Goal: Communication & Community: Answer question/provide support

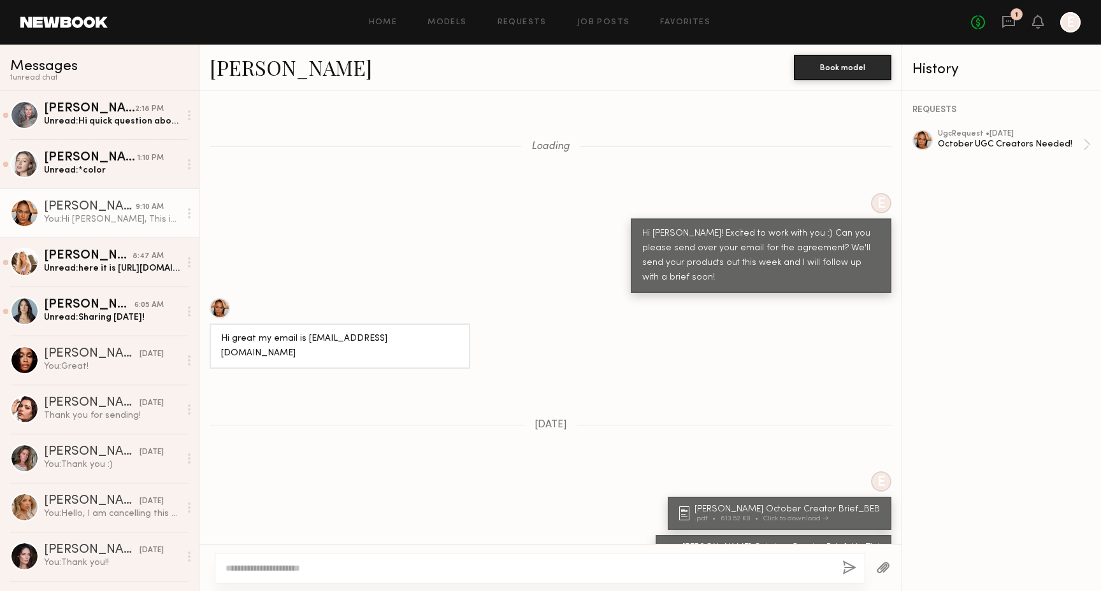
scroll to position [1013, 0]
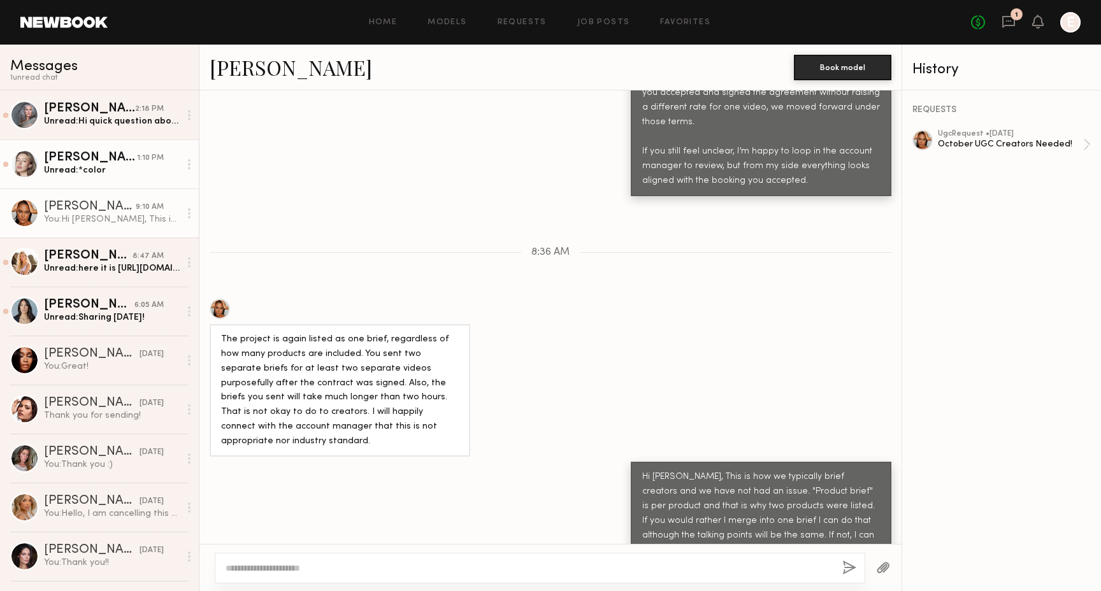
click at [101, 168] on div "Unread: *color" at bounding box center [112, 170] width 136 height 12
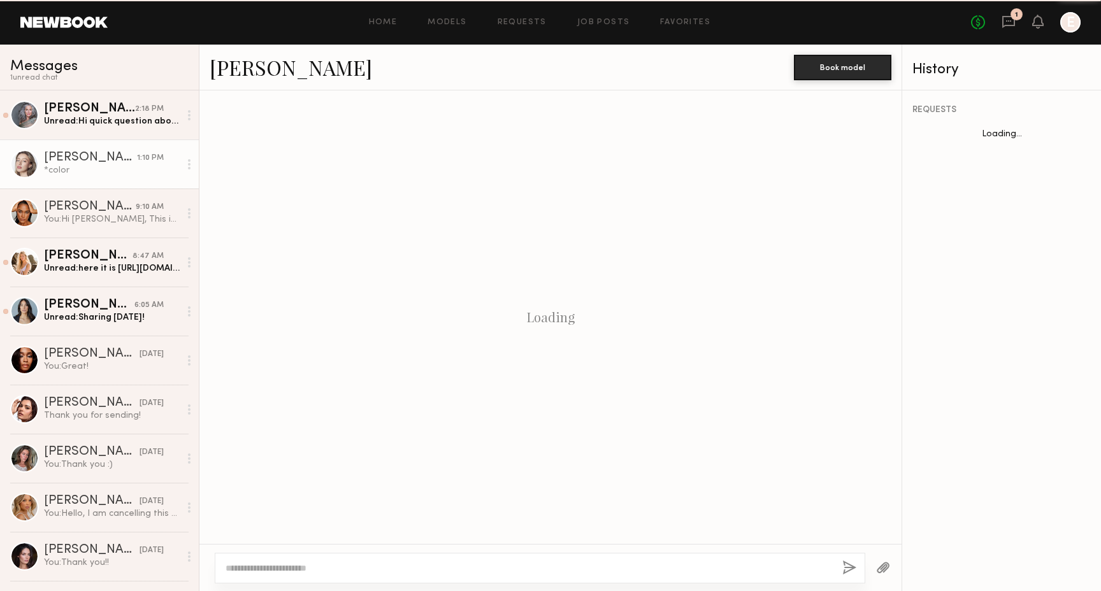
scroll to position [774, 0]
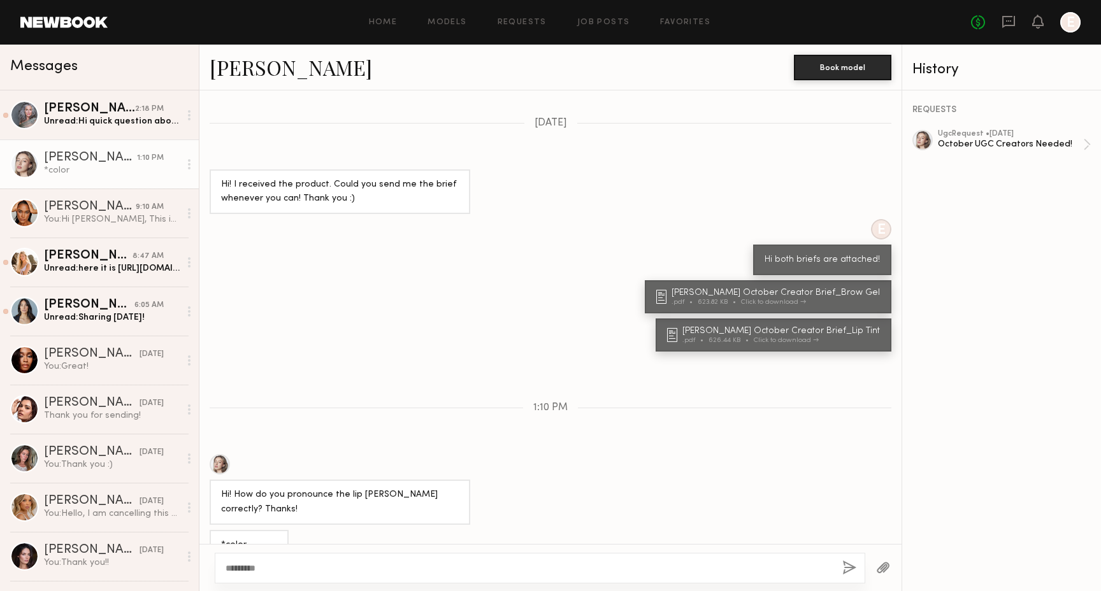
type textarea "*********"
click at [848, 559] on div "*********" at bounding box center [540, 568] width 650 height 31
click at [848, 564] on button "button" at bounding box center [849, 569] width 14 height 16
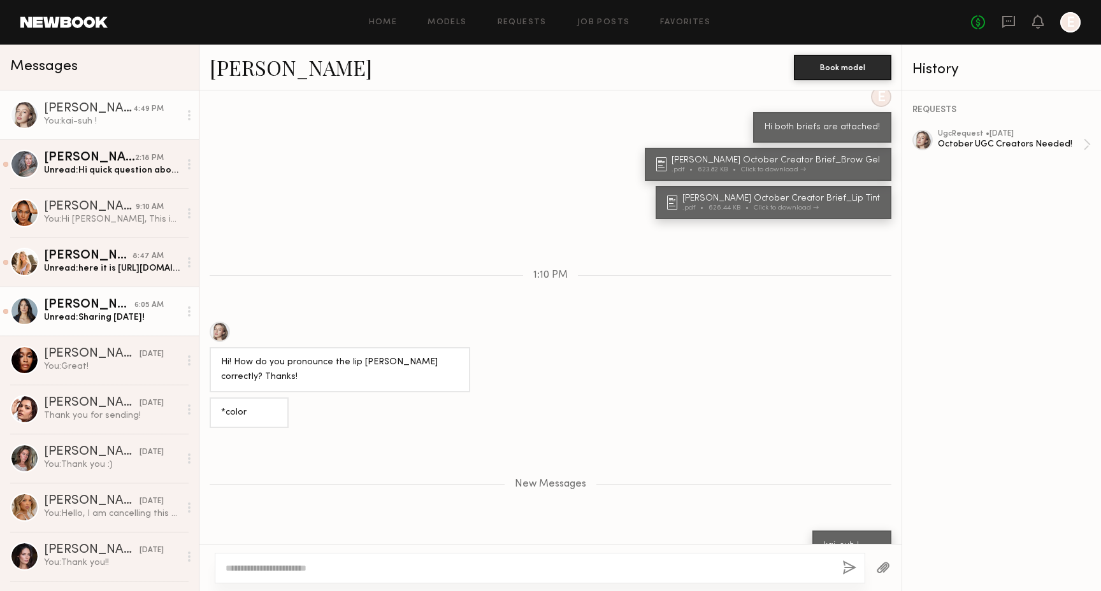
click at [125, 315] on div "Unread: Sharing [DATE]!" at bounding box center [112, 317] width 136 height 12
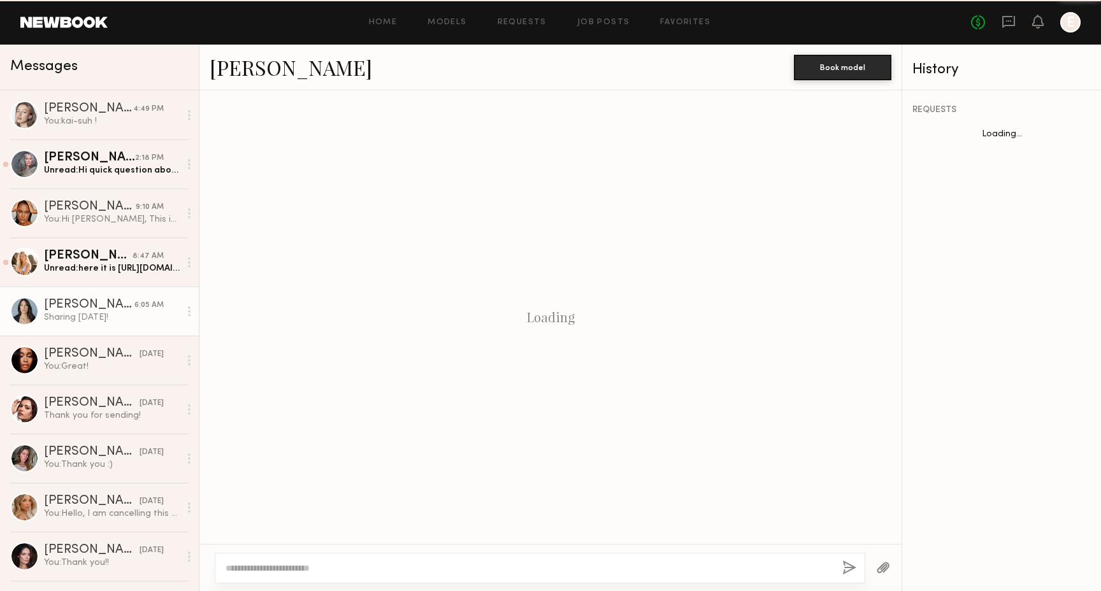
scroll to position [903, 0]
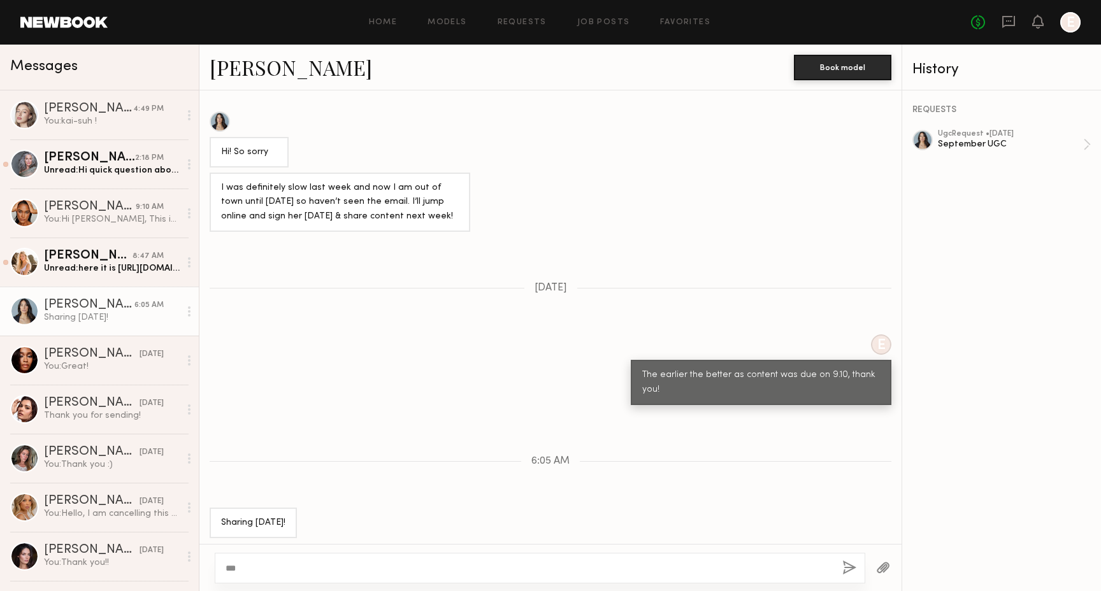
type textarea "***"
click at [845, 563] on button "button" at bounding box center [849, 569] width 14 height 16
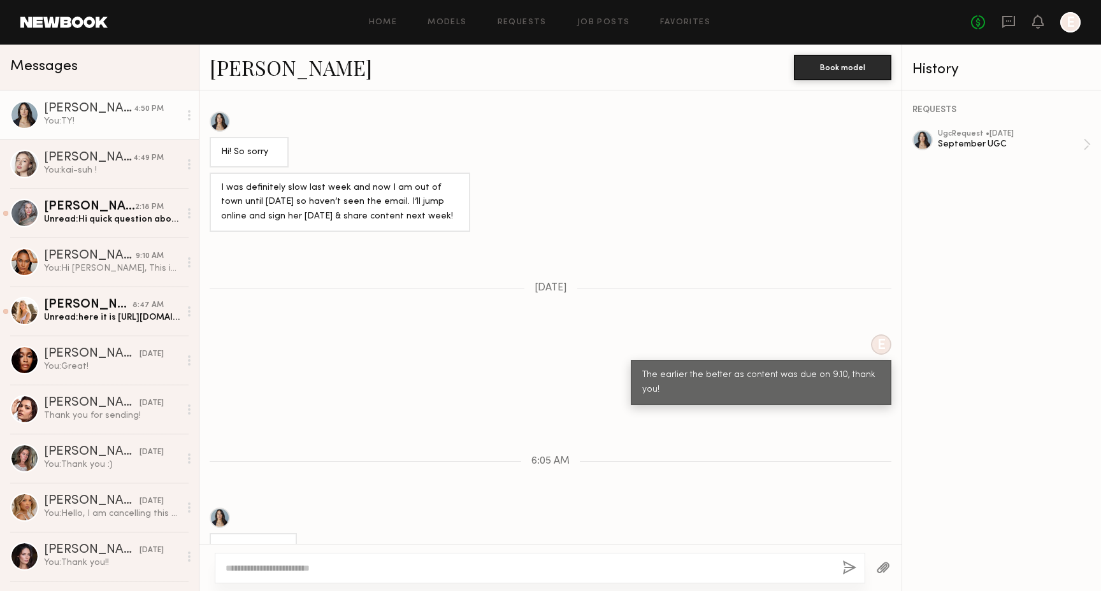
scroll to position [1061, 0]
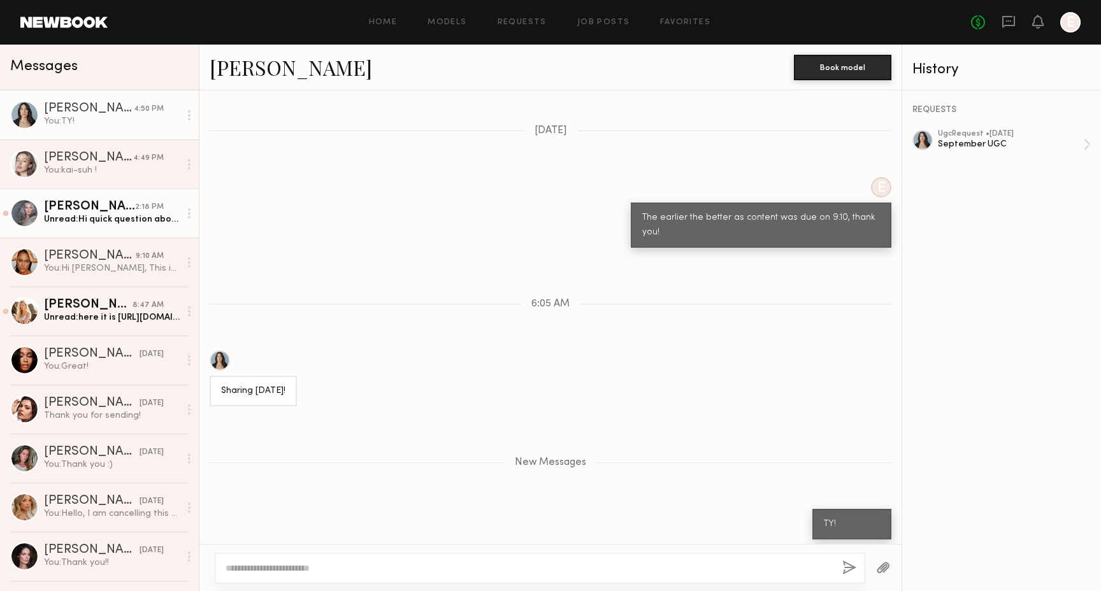
click at [97, 224] on div "Unread: Hi quick question about the brief. Am I starting with one product then …" at bounding box center [112, 219] width 136 height 12
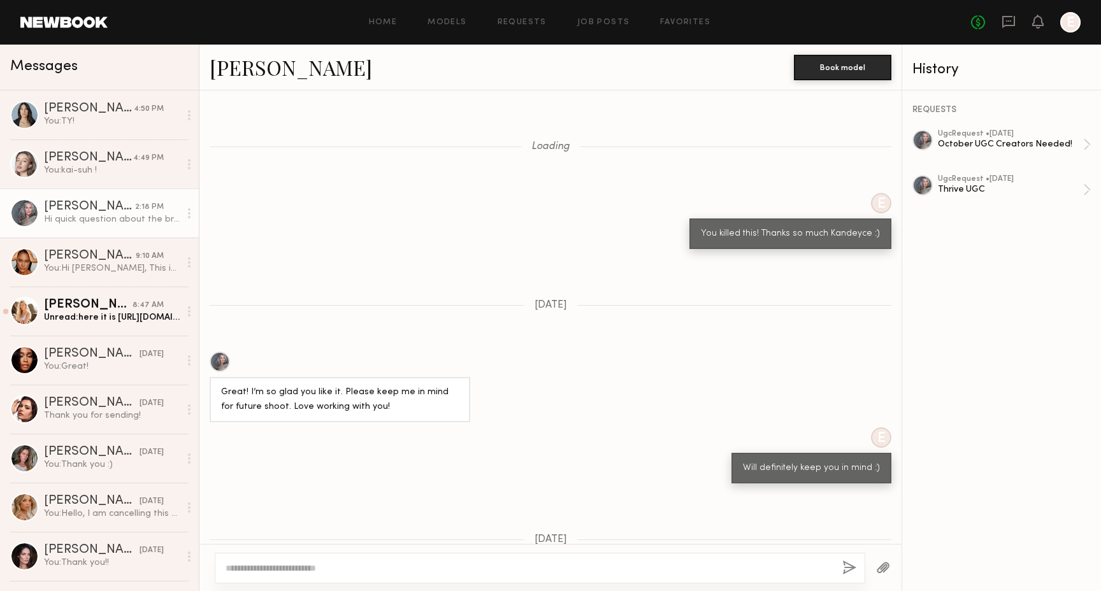
scroll to position [701, 0]
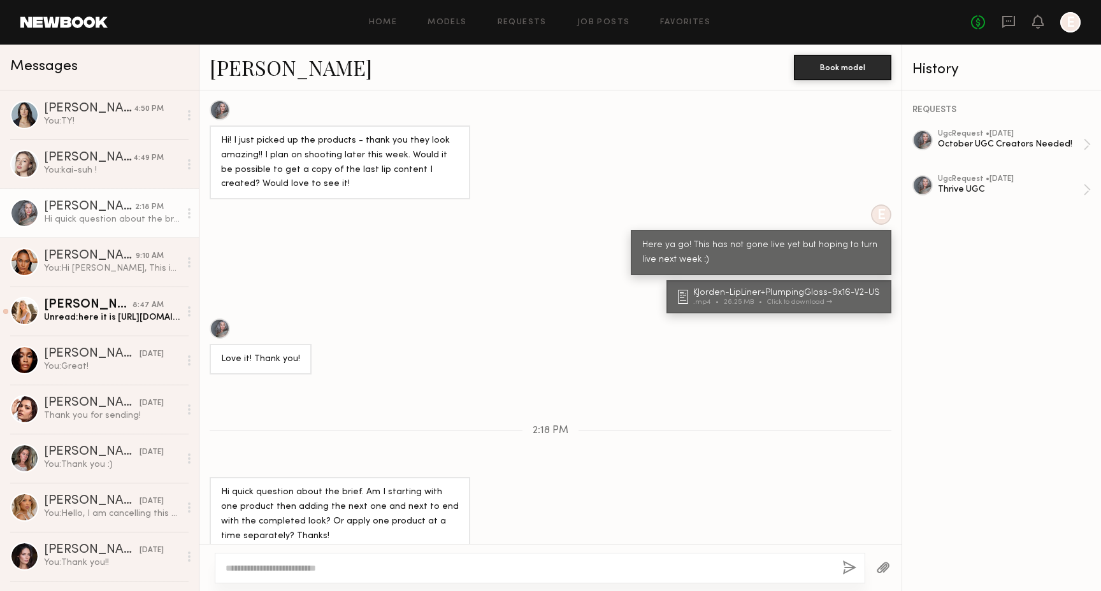
click at [187, 213] on div at bounding box center [189, 213] width 19 height 25
click at [176, 238] on div "Mark unread" at bounding box center [152, 238] width 92 height 29
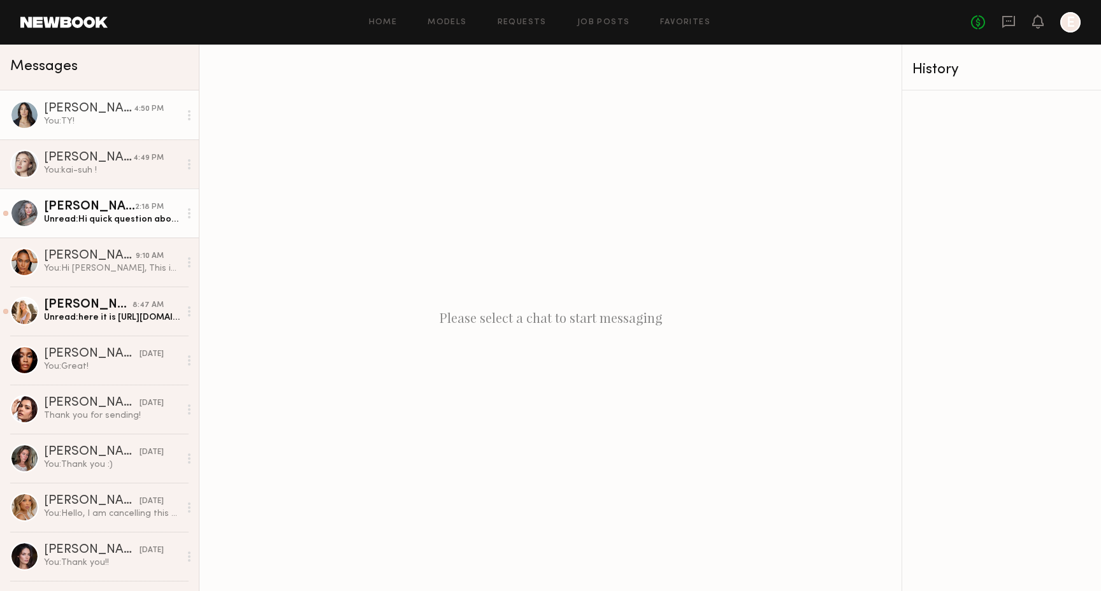
click at [122, 102] on link "[PERSON_NAME] 4:50 PM You: [PERSON_NAME]!" at bounding box center [99, 114] width 199 height 49
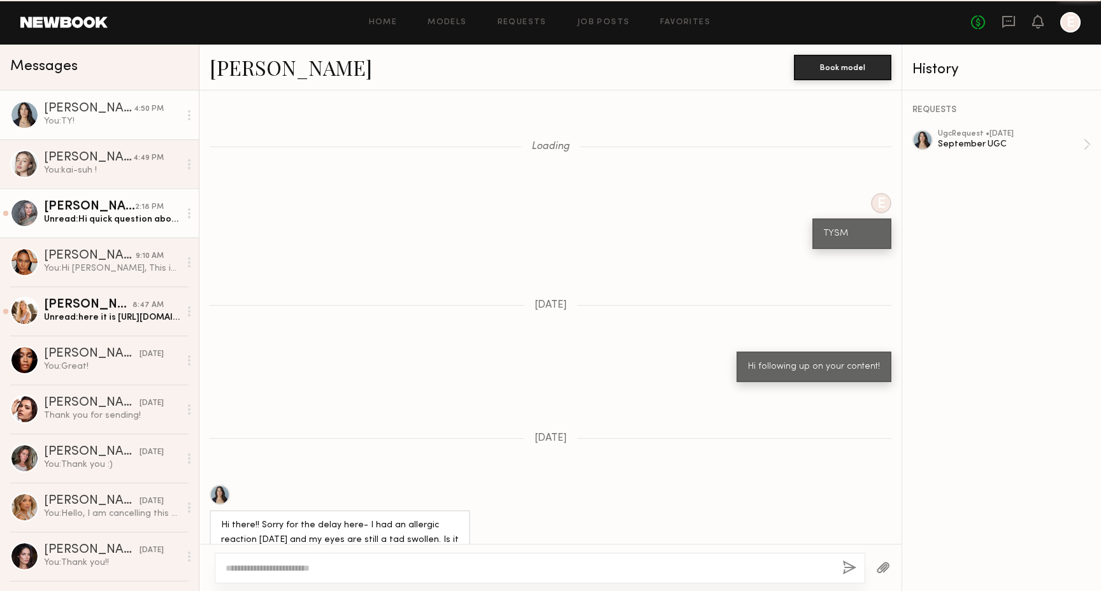
scroll to position [964, 0]
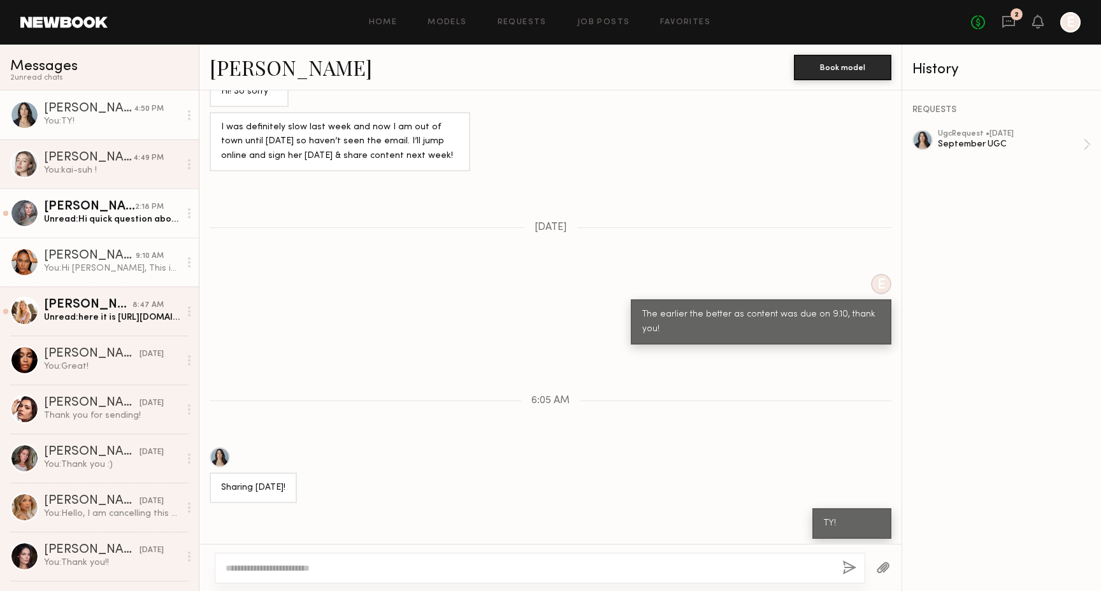
click at [128, 257] on div "[PERSON_NAME]" at bounding box center [90, 256] width 92 height 13
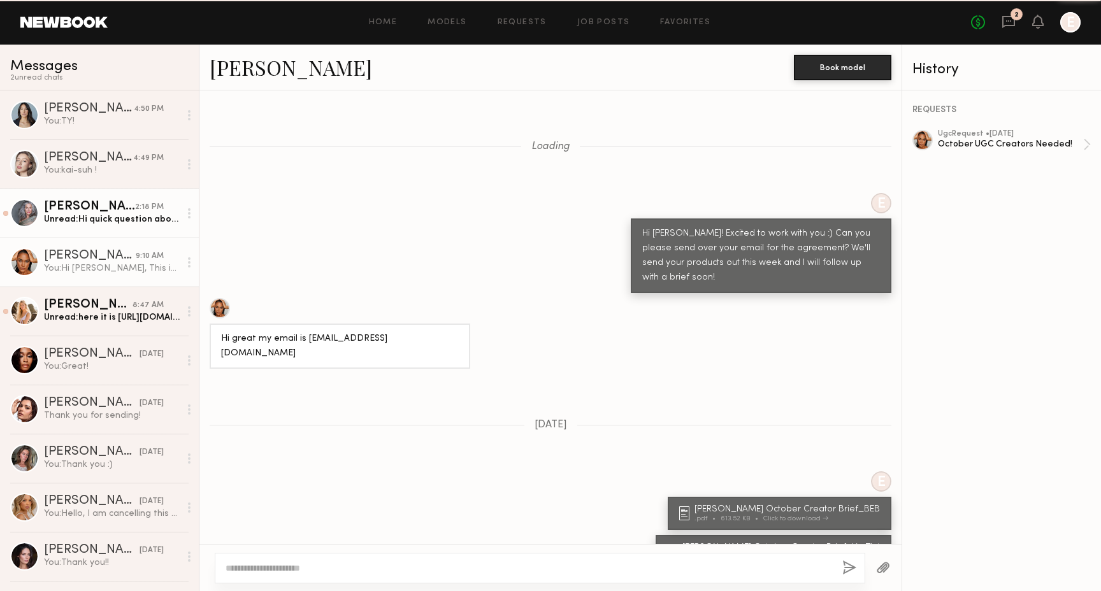
scroll to position [1013, 0]
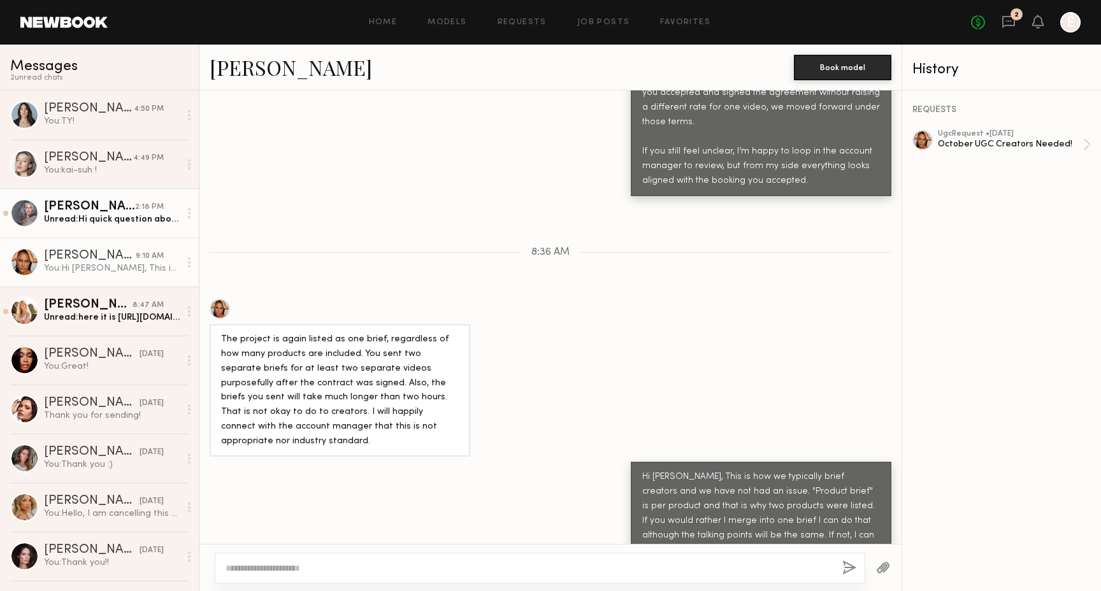
click at [506, 349] on div "The project is again listed as one brief, regardless of how many products are i…" at bounding box center [550, 378] width 702 height 159
click at [103, 106] on div "[PERSON_NAME]" at bounding box center [89, 109] width 90 height 13
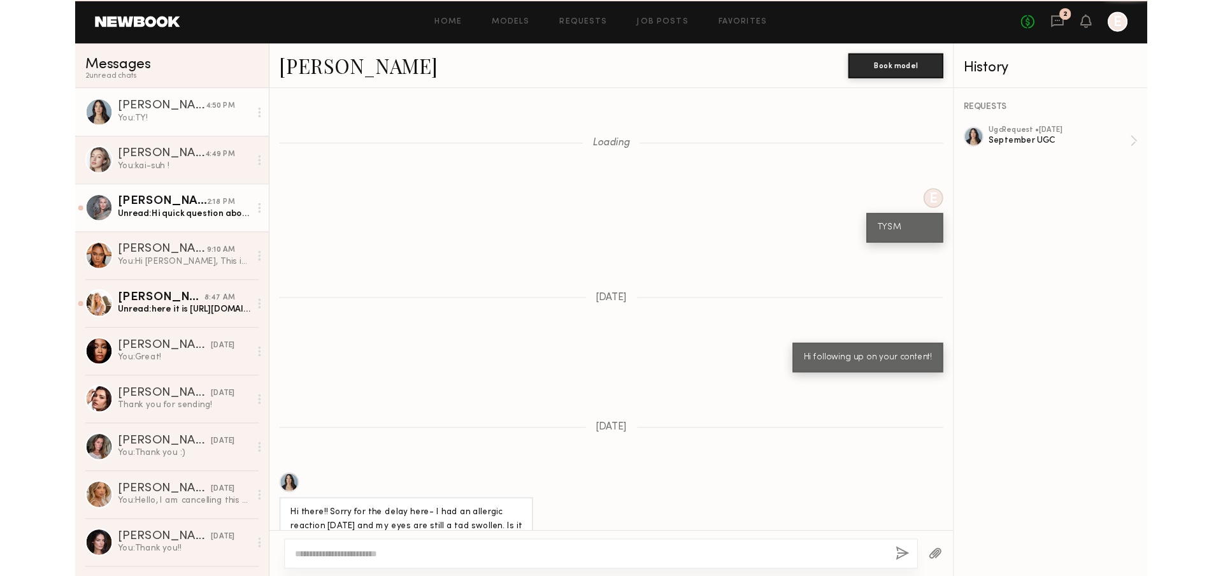
scroll to position [964, 0]
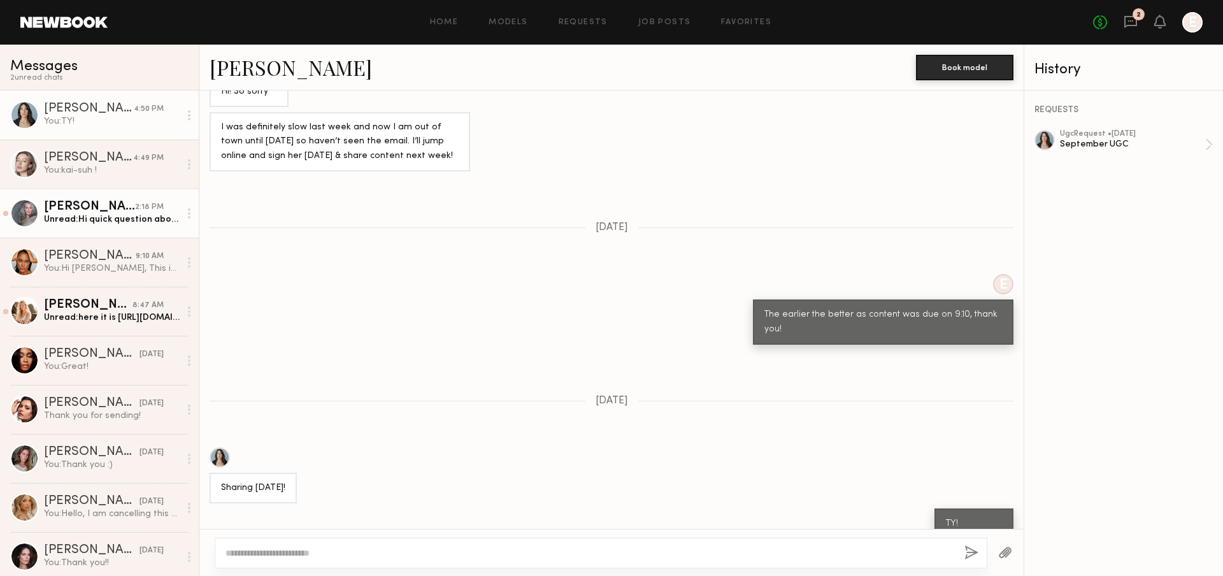
click at [121, 212] on div "[PERSON_NAME]" at bounding box center [89, 207] width 91 height 13
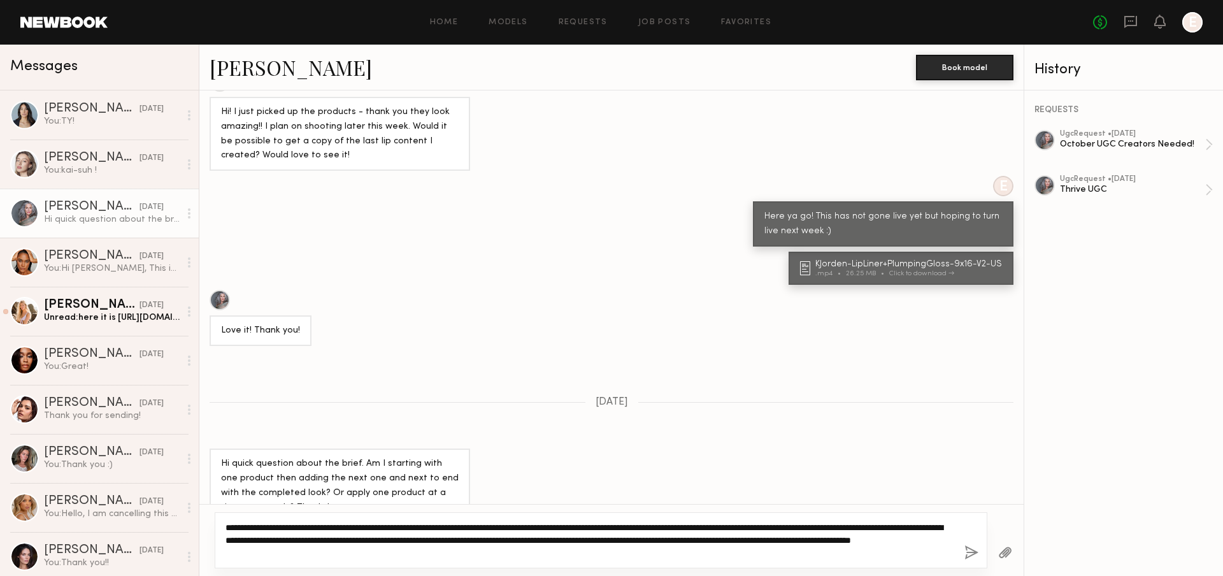
scroll to position [741, 0]
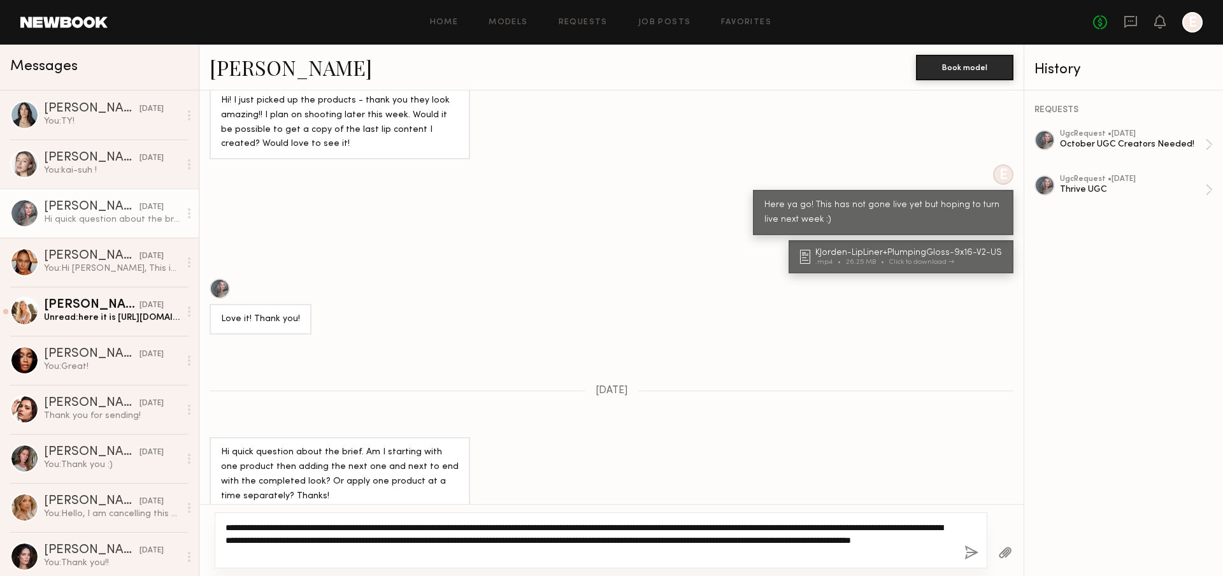
type textarea "**********"
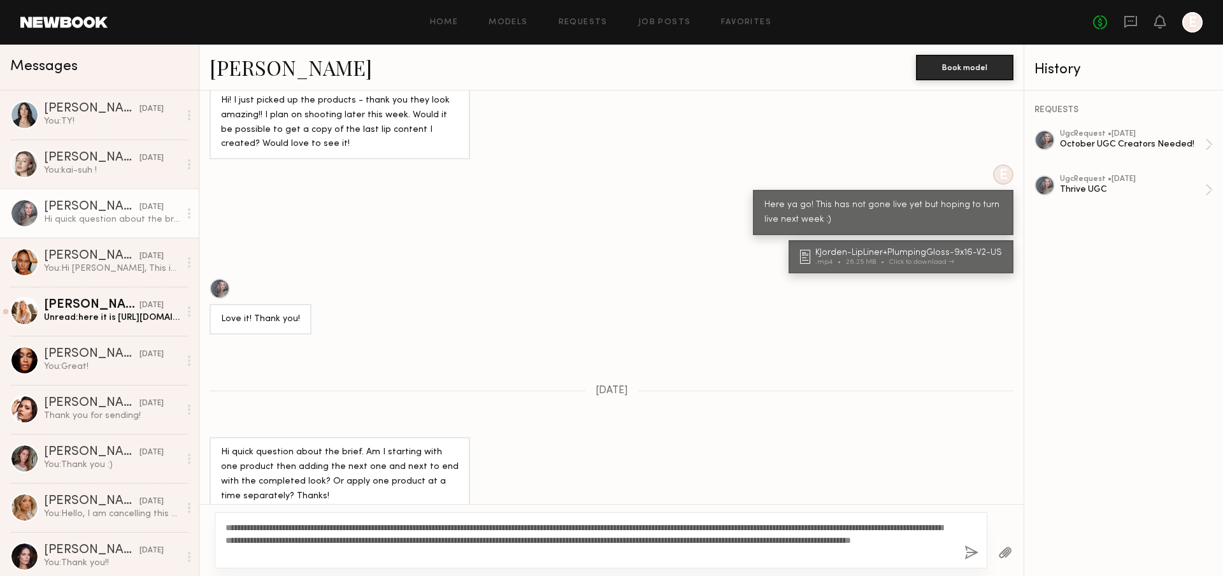
click at [966, 556] on button "button" at bounding box center [971, 553] width 14 height 16
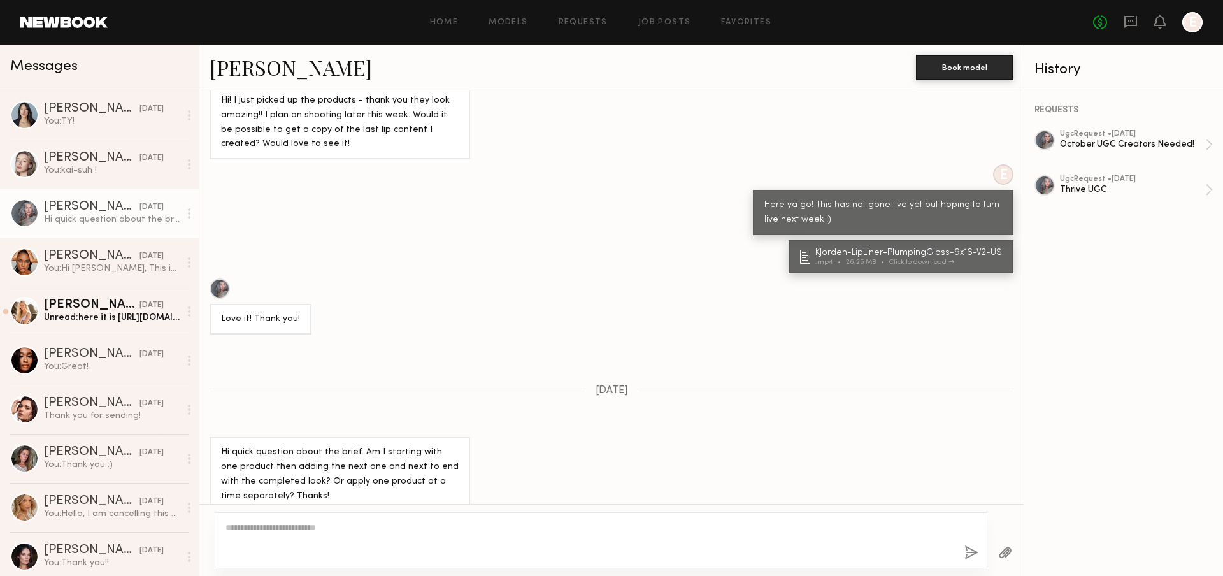
scroll to position [952, 0]
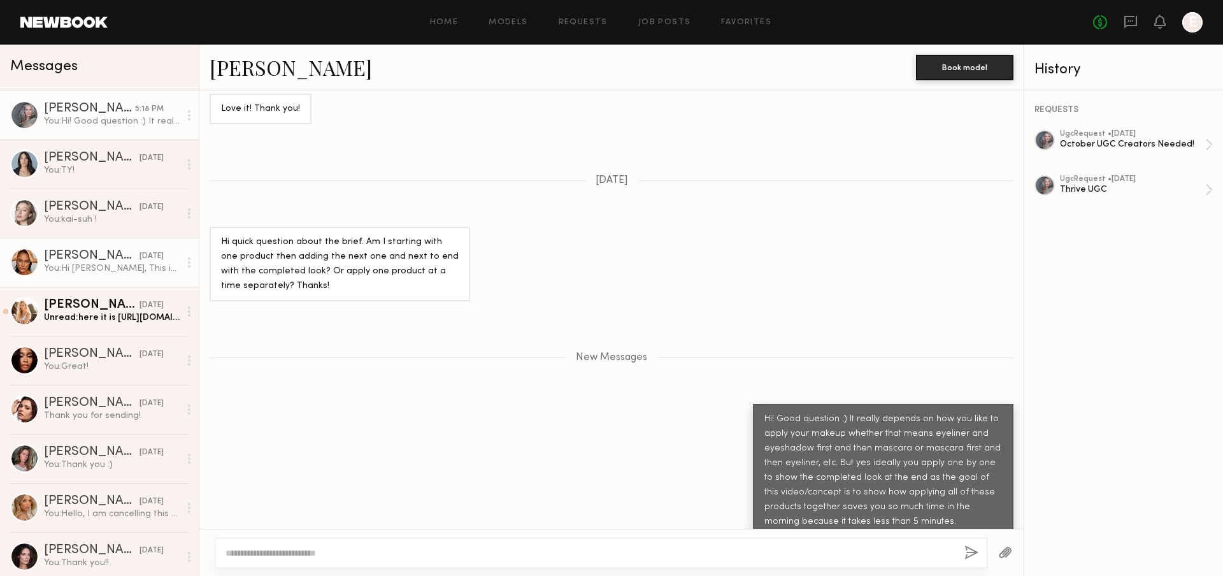
click at [121, 276] on link "[PERSON_NAME] [DATE] You: Hi [PERSON_NAME], This is how we typically brief crea…" at bounding box center [99, 262] width 199 height 49
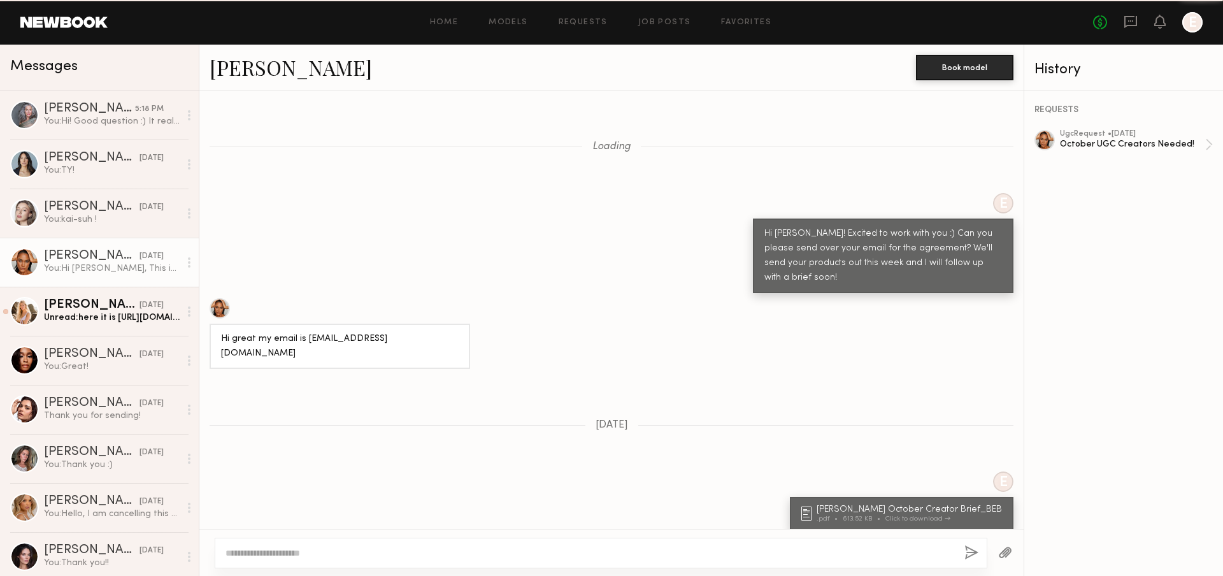
scroll to position [1028, 0]
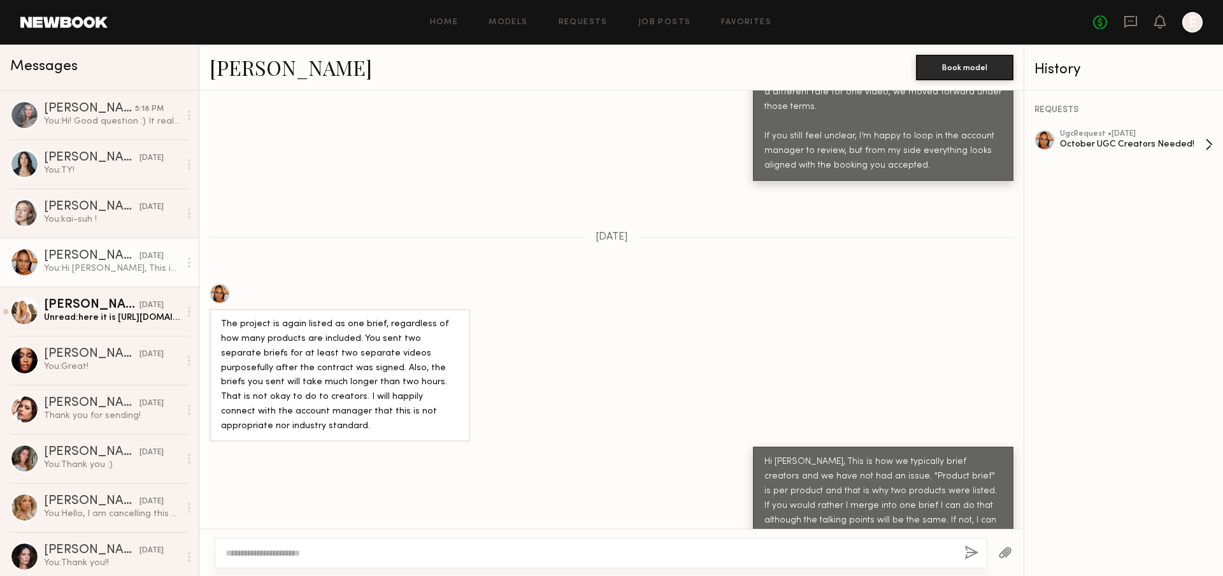
click at [1089, 131] on div "ugc Request • [DATE]" at bounding box center [1132, 134] width 145 height 8
click at [32, 110] on div at bounding box center [24, 115] width 29 height 29
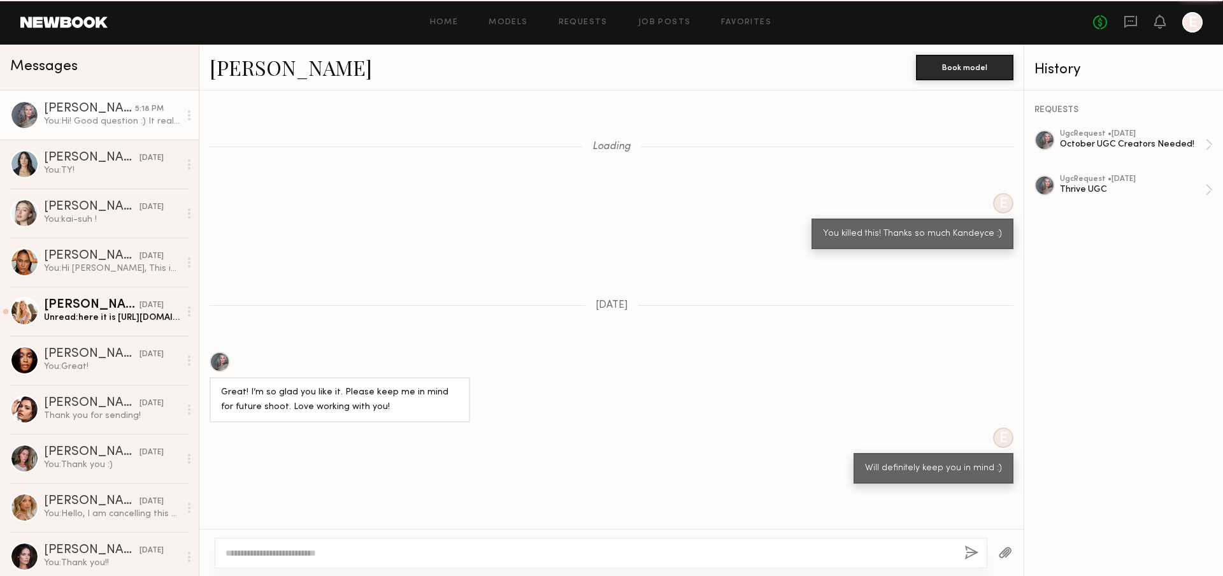
scroll to position [855, 0]
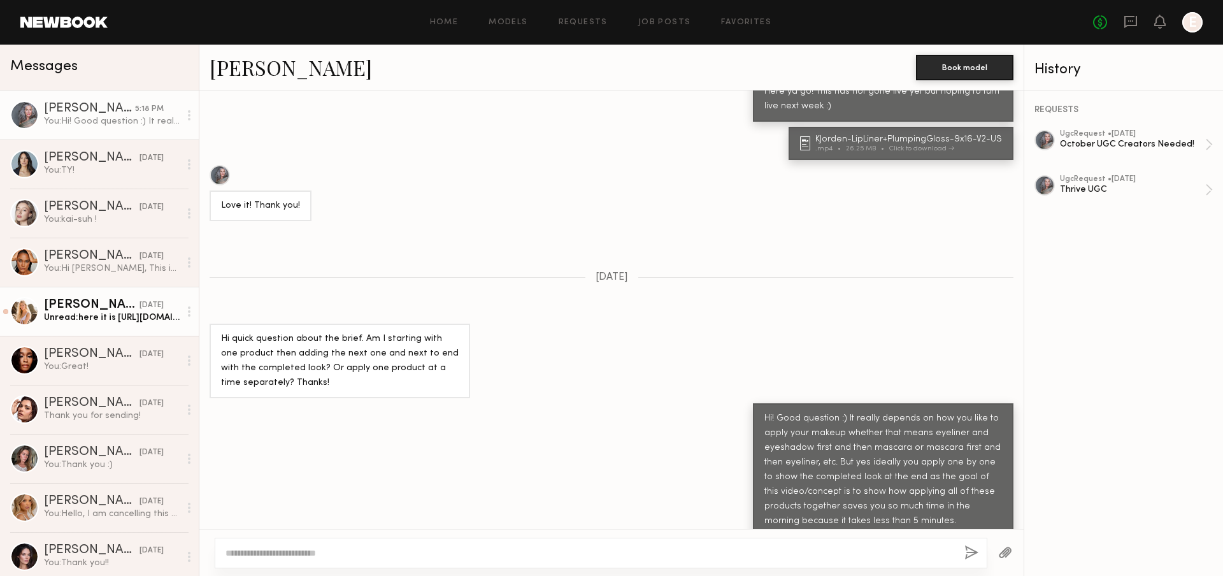
click at [93, 307] on div "[PERSON_NAME]" at bounding box center [92, 305] width 96 height 13
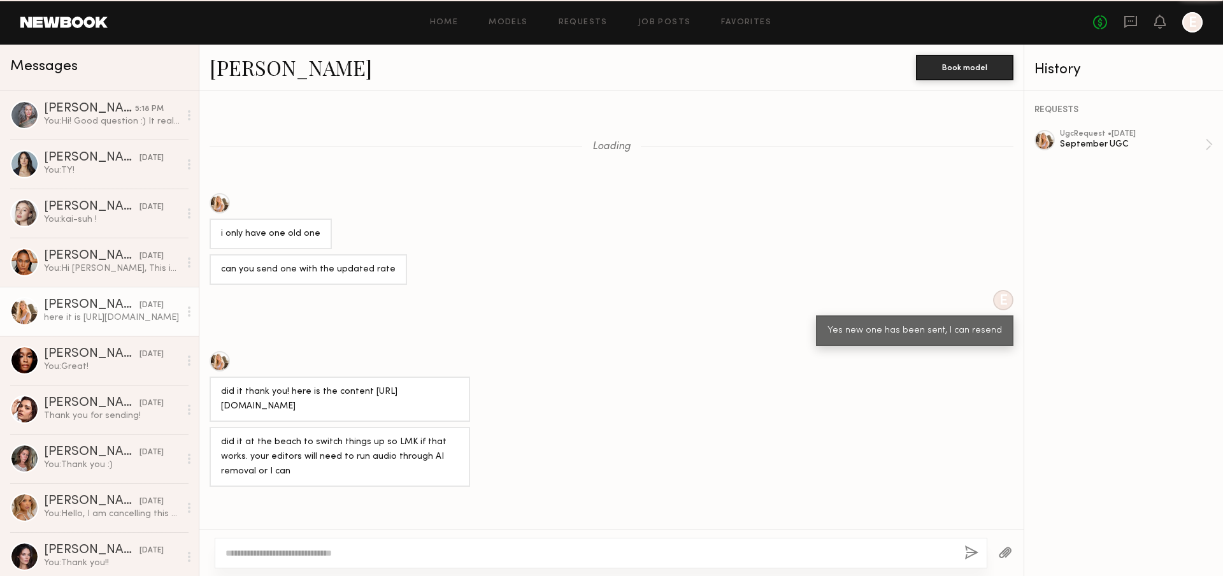
scroll to position [629, 0]
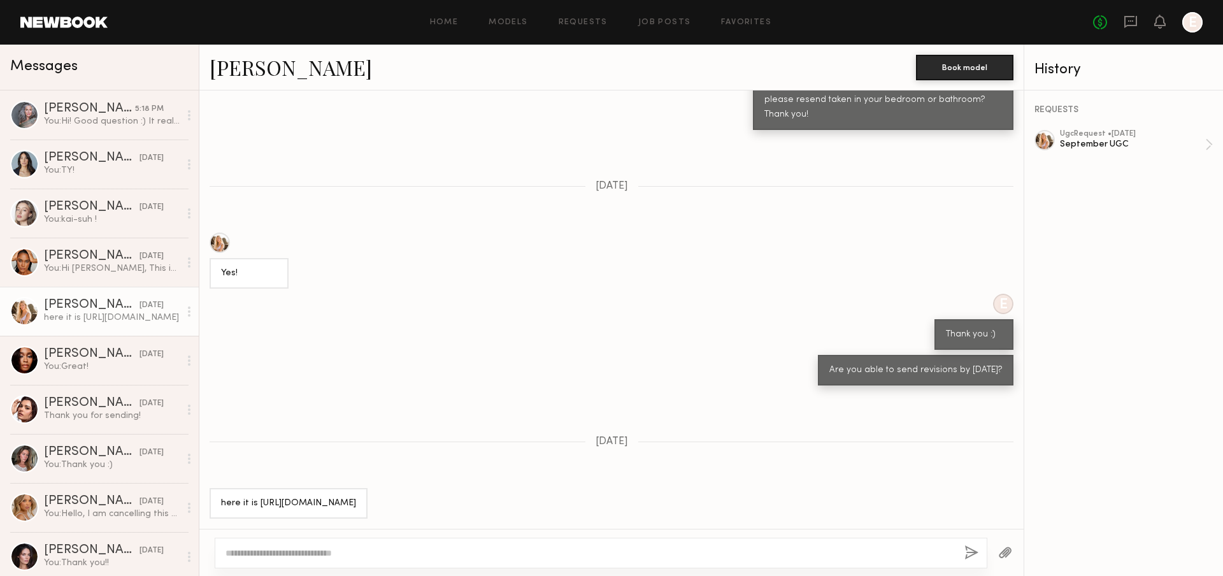
drag, startPoint x: 290, startPoint y: 502, endPoint x: 216, endPoint y: 491, distance: 75.3
click at [216, 491] on div "here it is [URL][DOMAIN_NAME]" at bounding box center [289, 503] width 158 height 31
copy div "[URL][DOMAIN_NAME]"
